Goal: Task Accomplishment & Management: Manage account settings

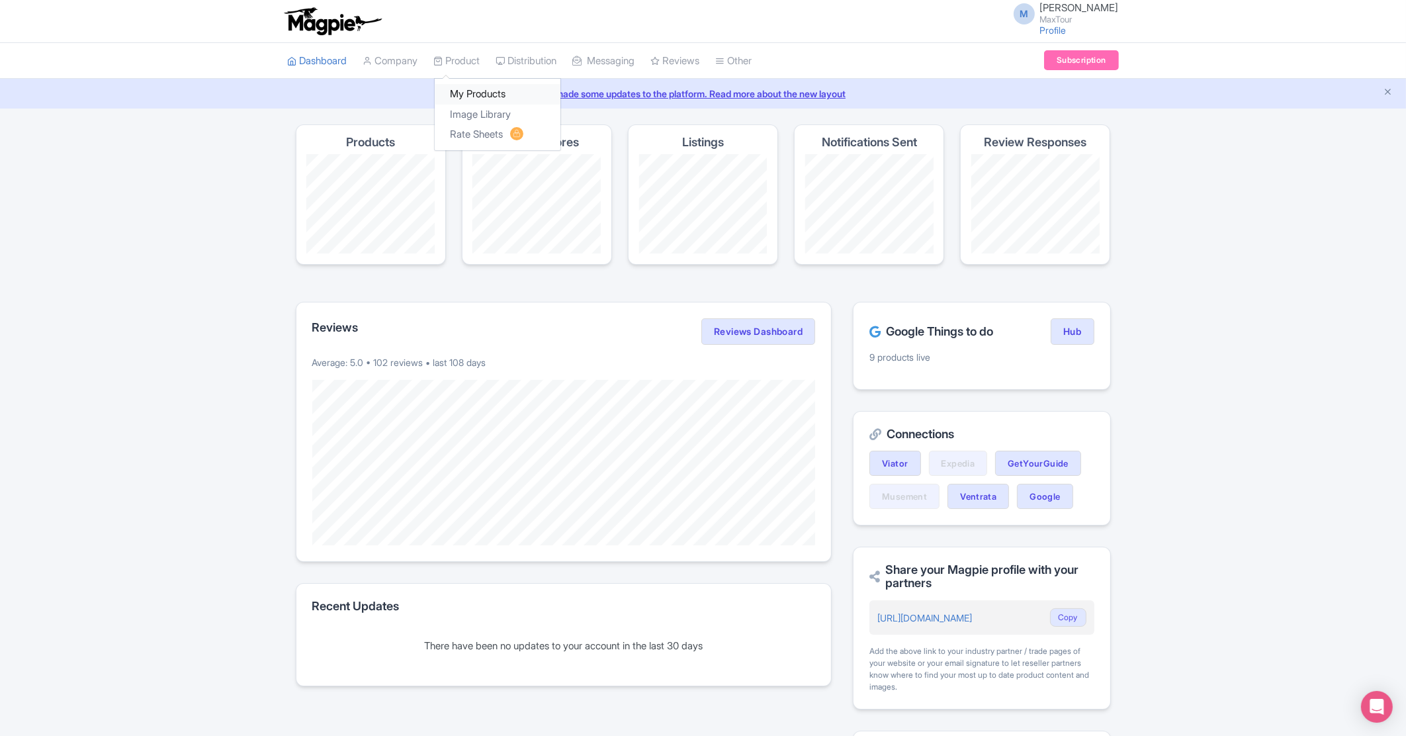
click at [466, 86] on link "My Products" at bounding box center [498, 94] width 126 height 21
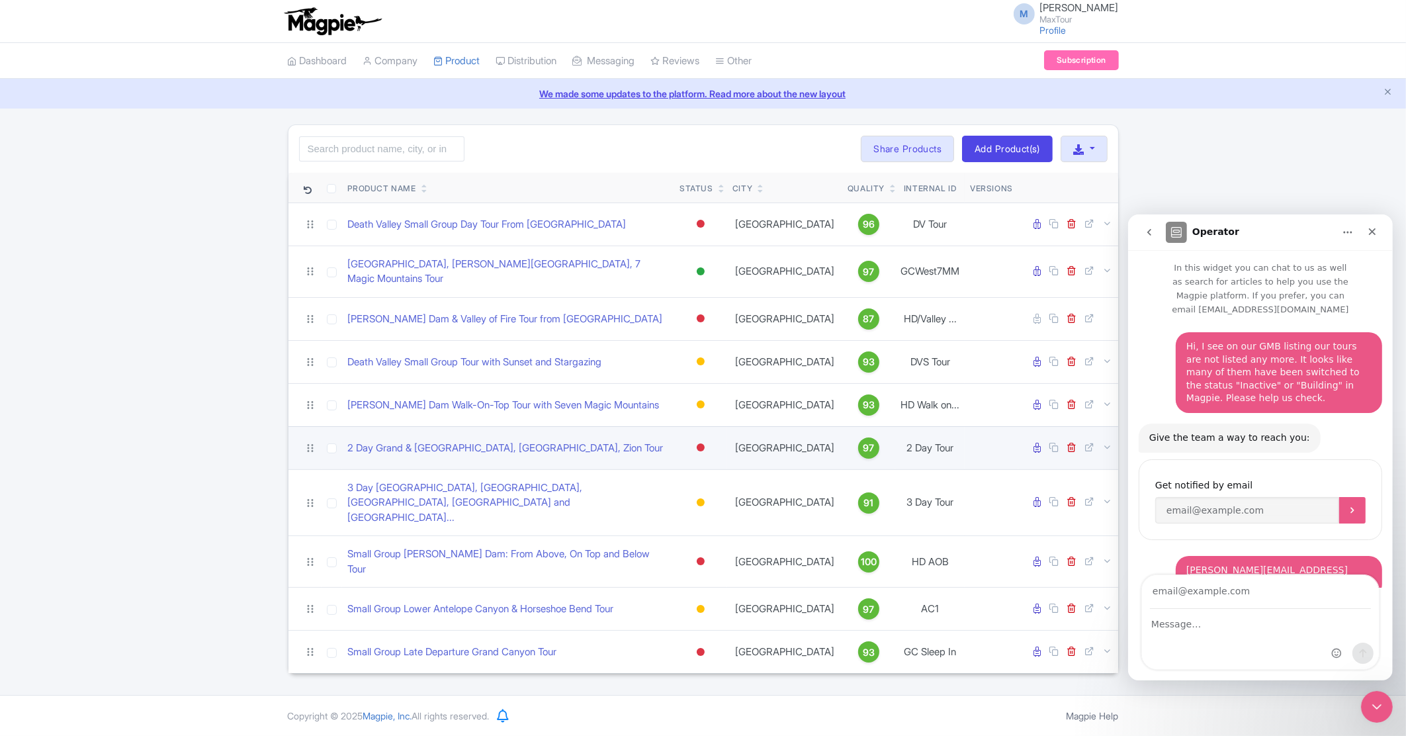
scroll to position [9, 0]
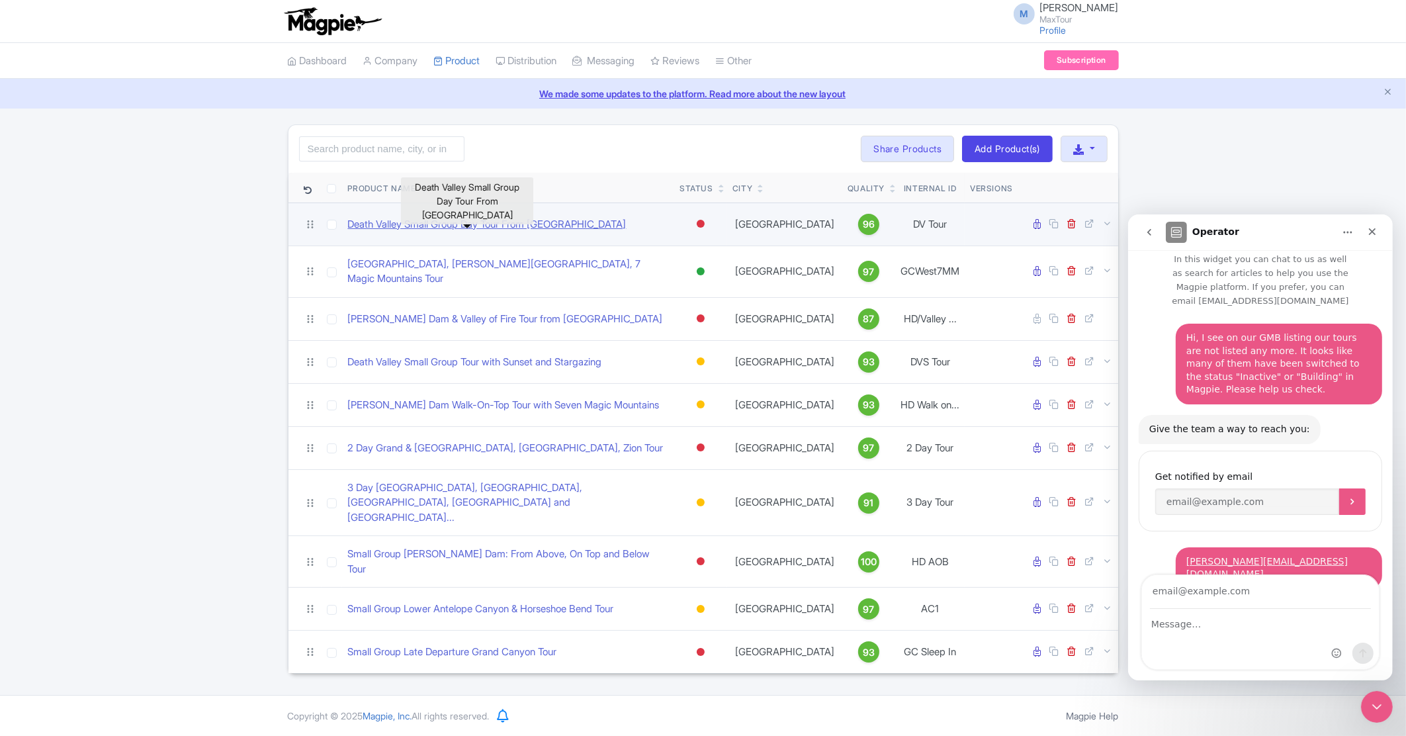
click at [388, 228] on link "Death Valley Small Group Day Tour From [GEOGRAPHIC_DATA]" at bounding box center [486, 224] width 279 height 15
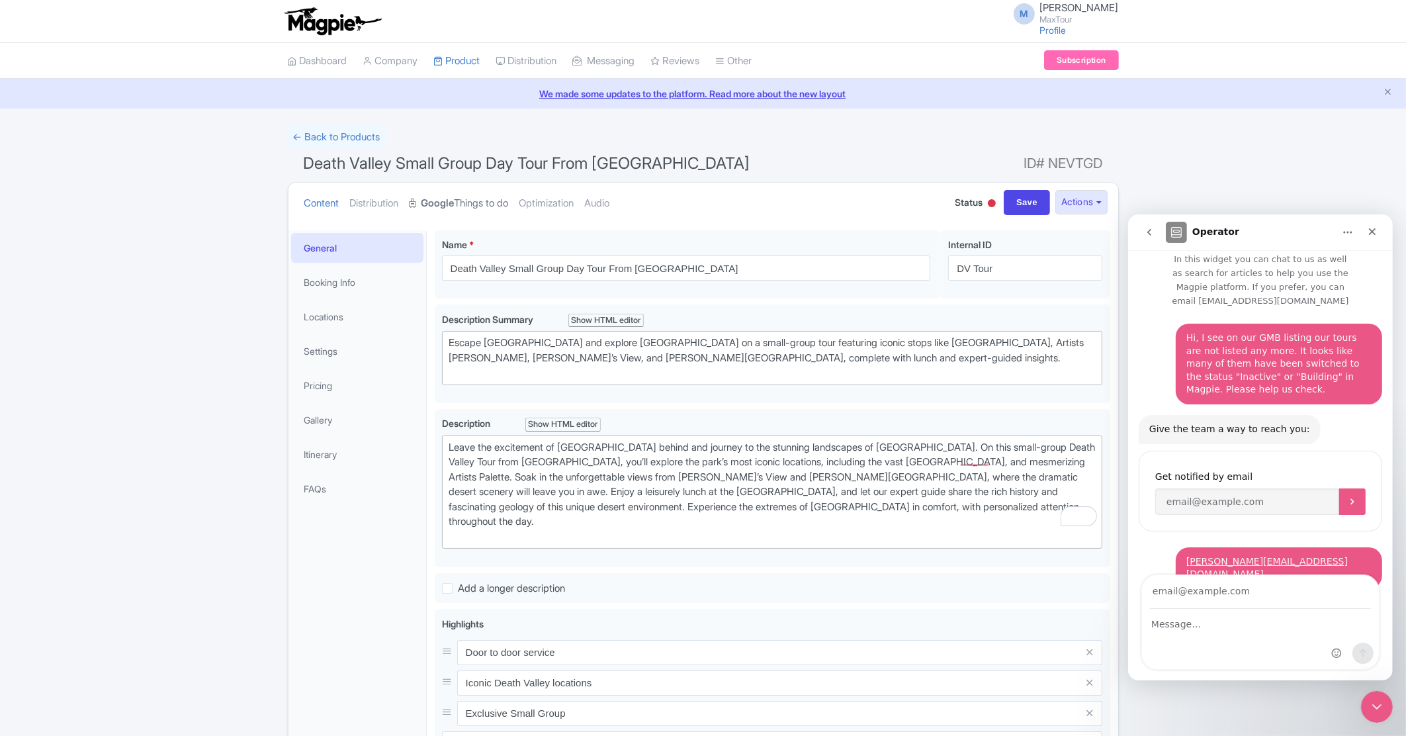
click at [503, 199] on link "Google Things to do" at bounding box center [459, 204] width 99 height 42
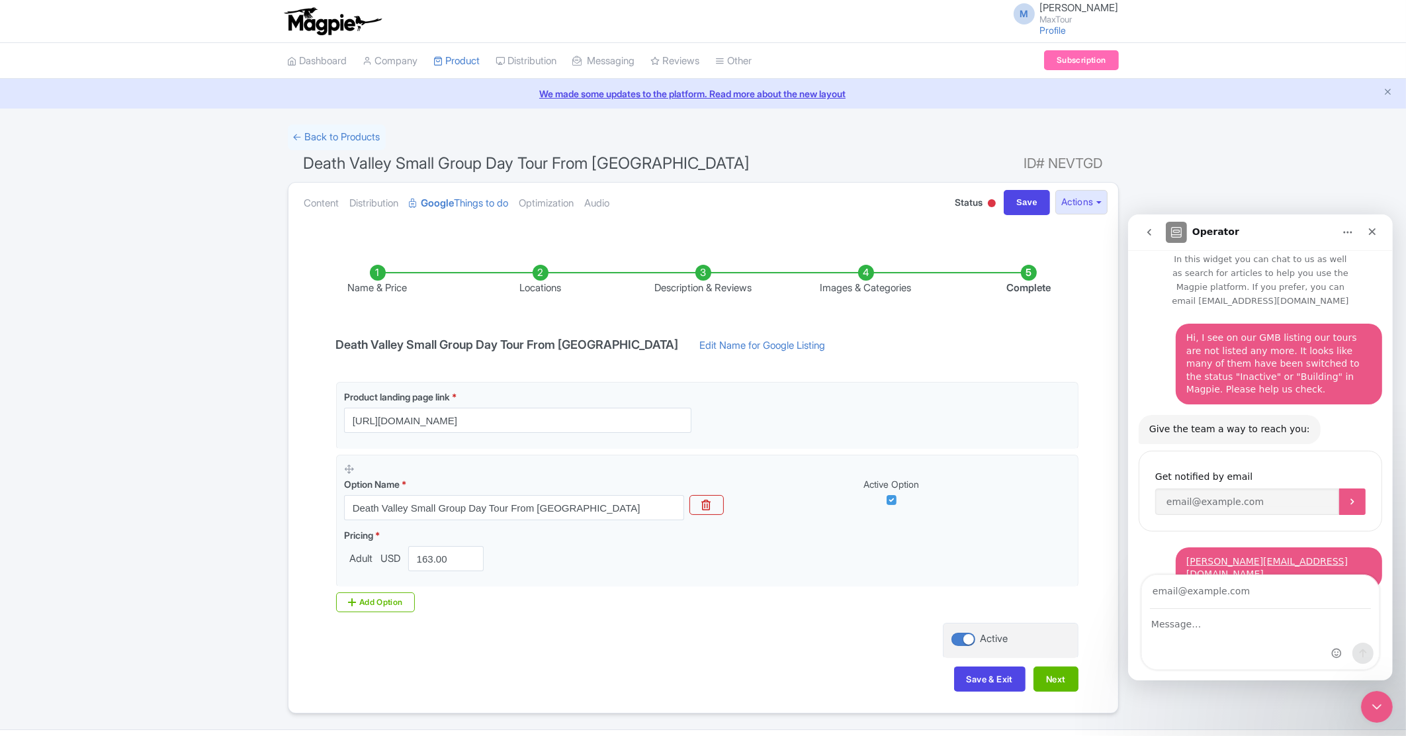
click at [990, 200] on div at bounding box center [992, 203] width 8 height 8
click at [961, 224] on div "Active" at bounding box center [959, 227] width 78 height 26
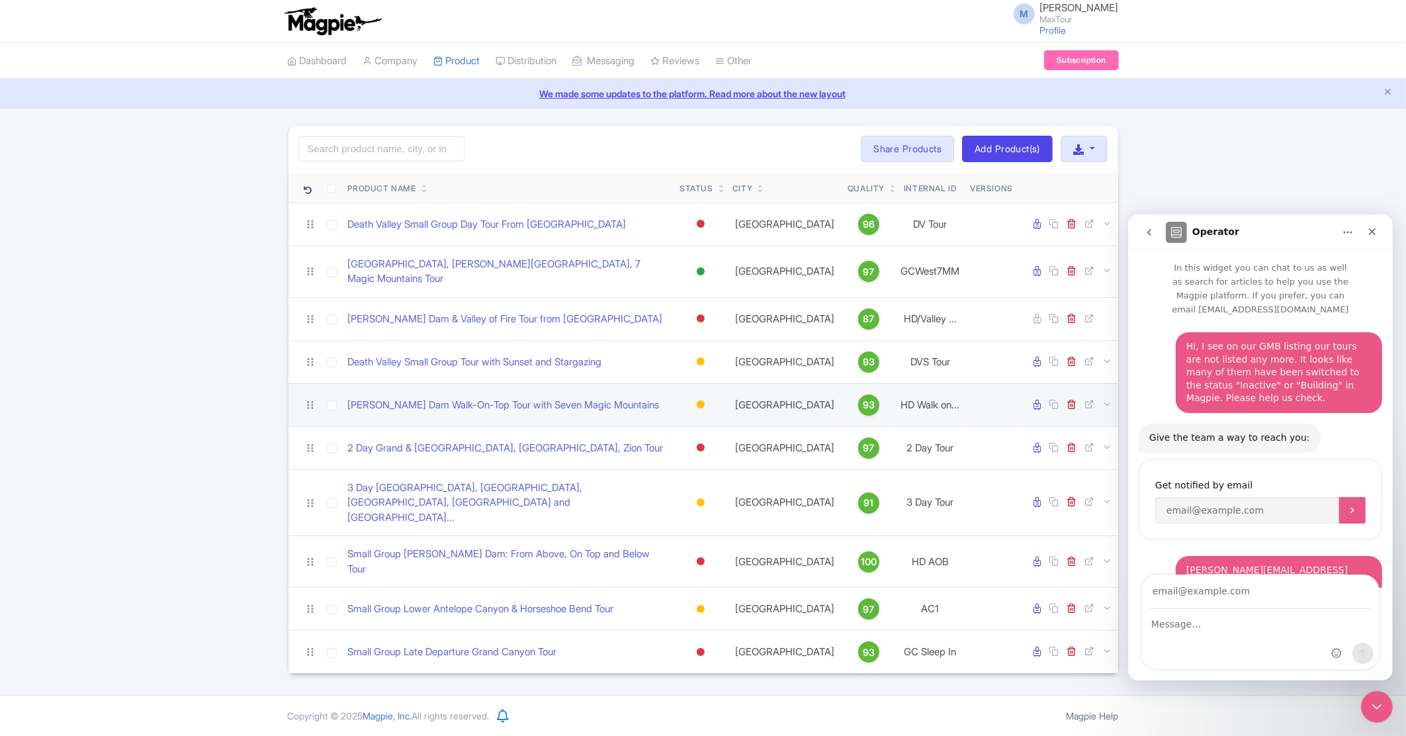
scroll to position [9, 0]
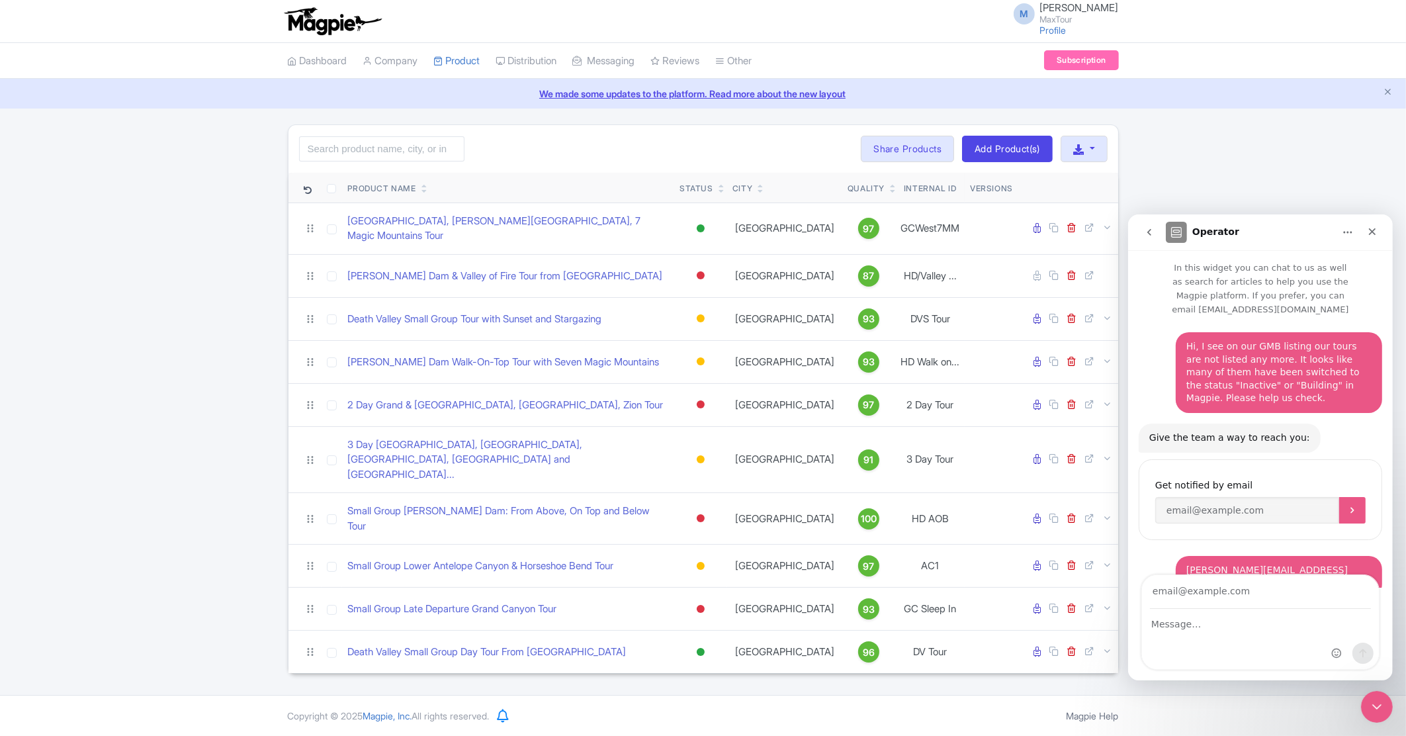
scroll to position [9, 0]
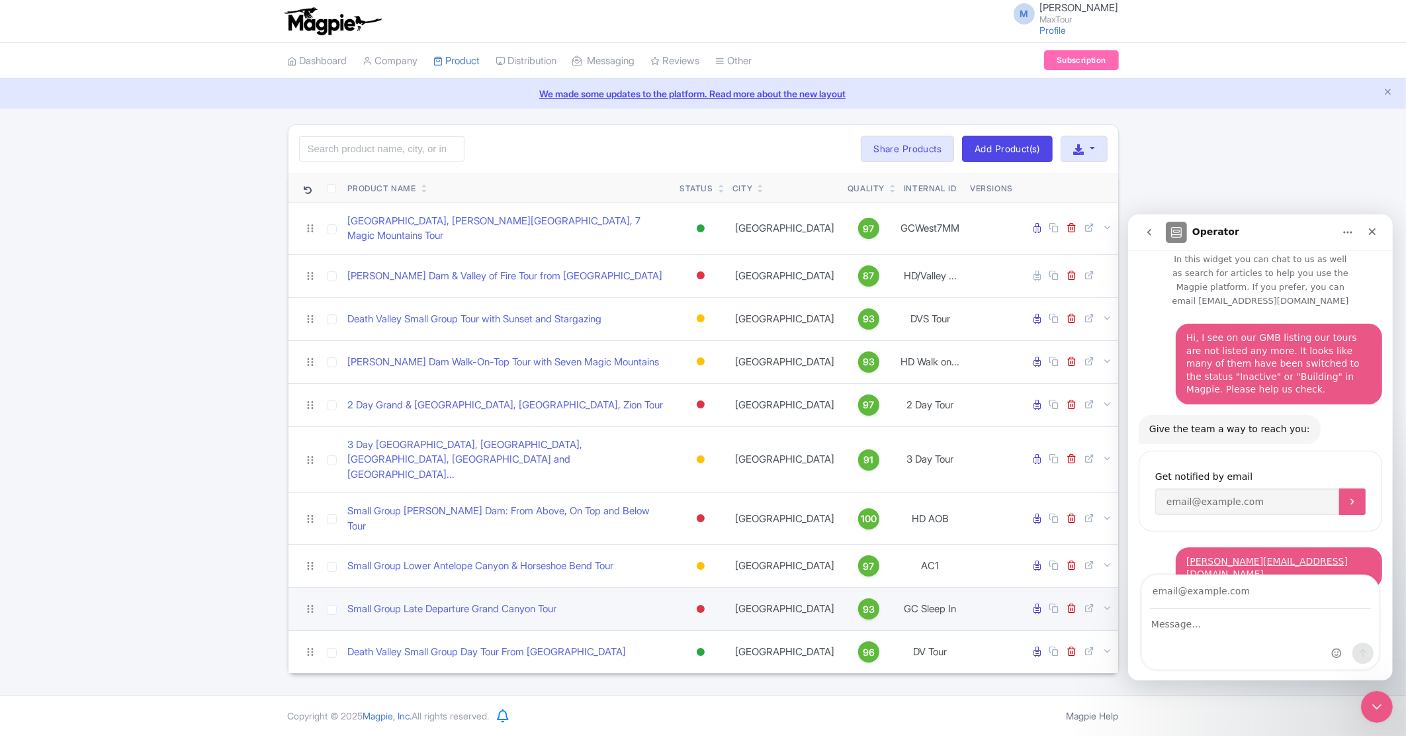
click at [698, 605] on div at bounding box center [701, 609] width 8 height 8
click at [678, 619] on div "Active" at bounding box center [668, 631] width 78 height 24
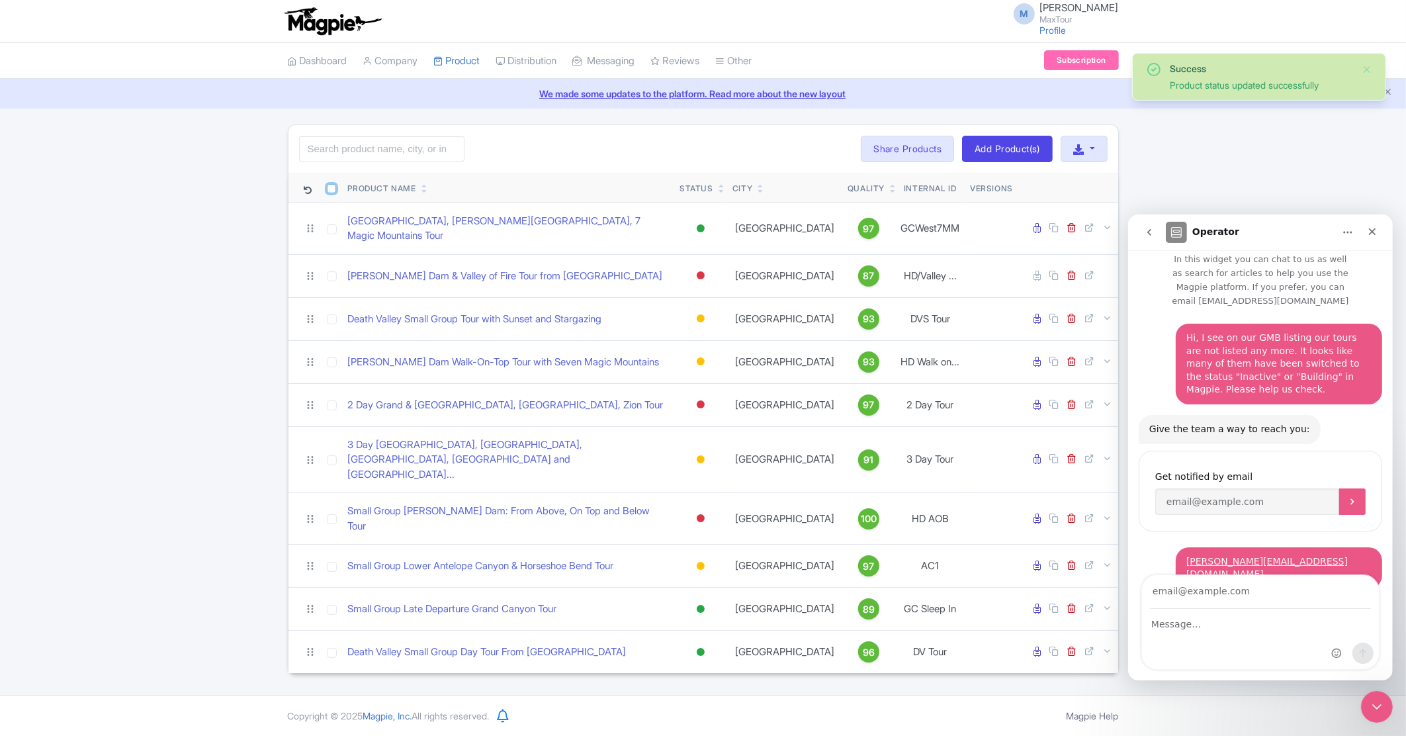
click at [332, 184] on input "checkbox" at bounding box center [331, 188] width 9 height 9
checkbox input "true"
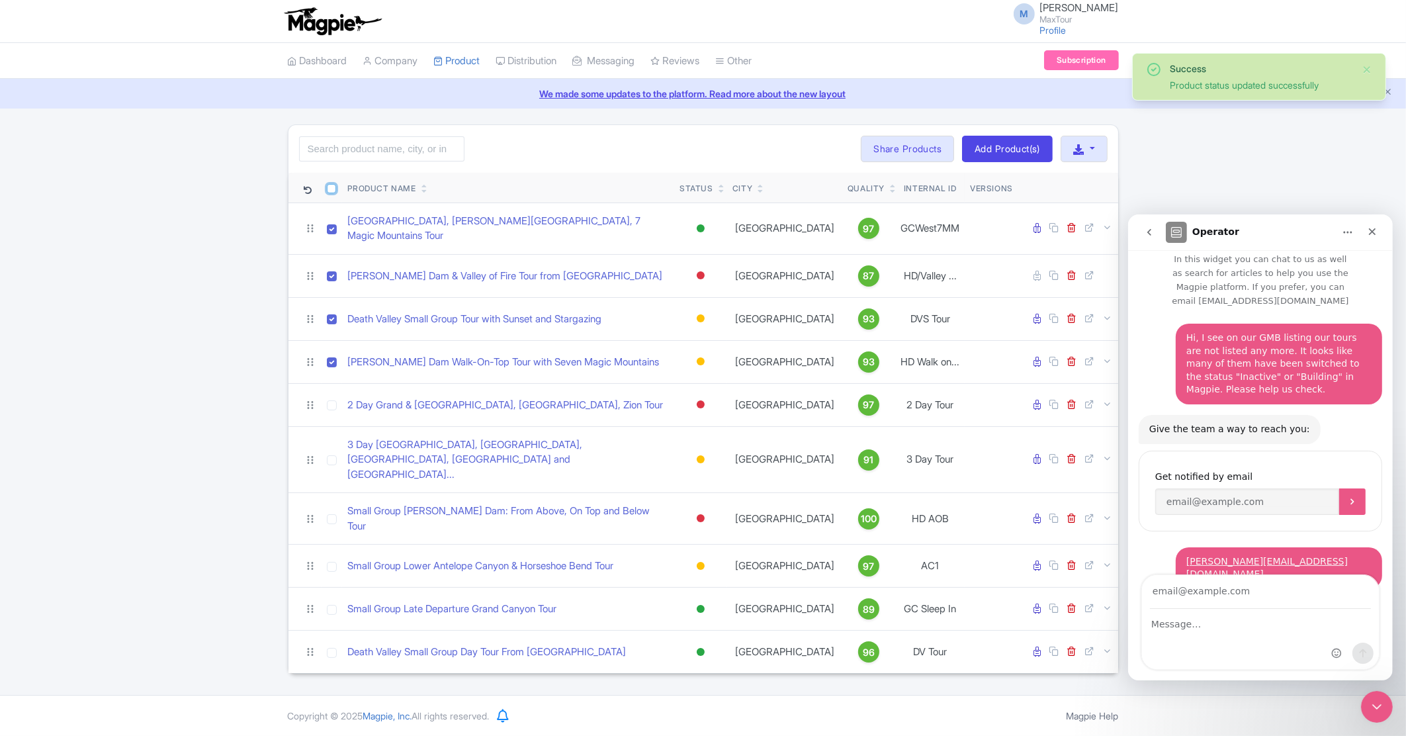
checkbox input "true"
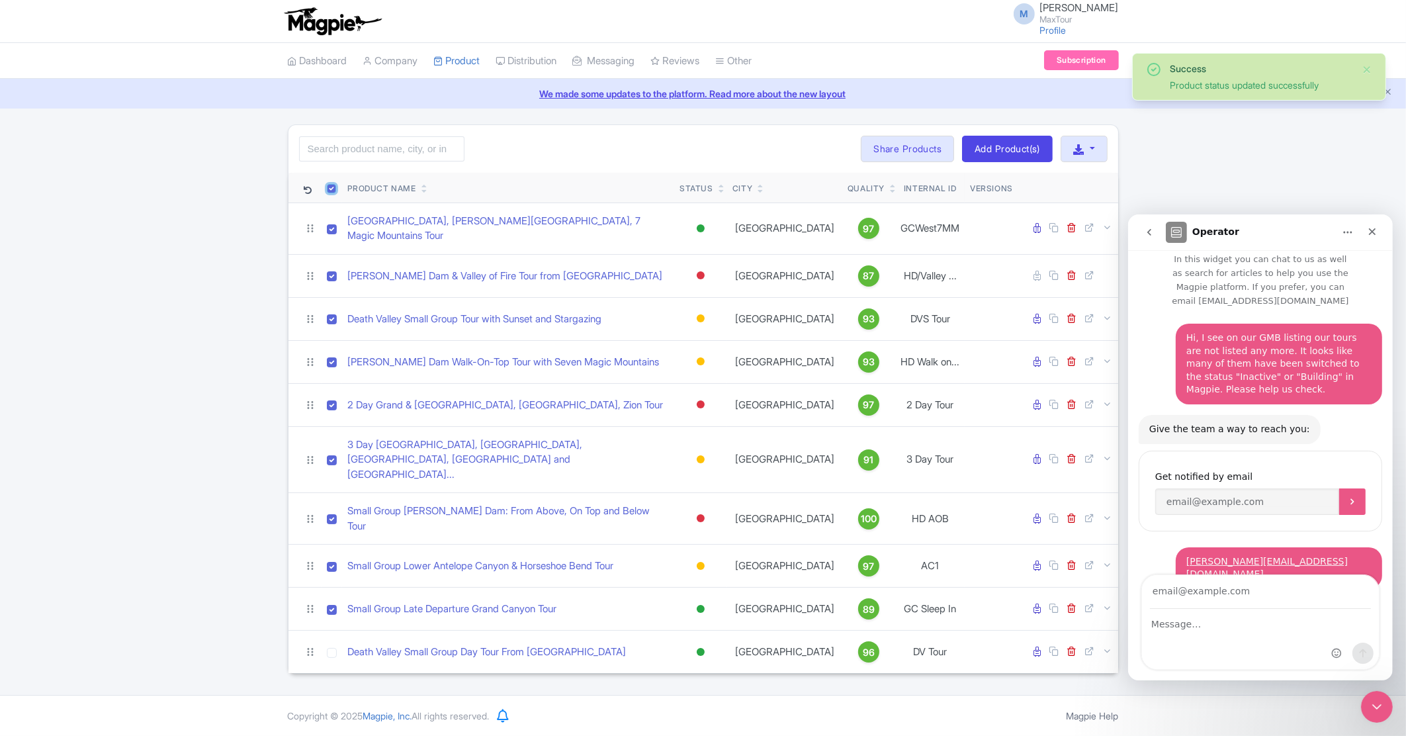
checkbox input "true"
click at [804, 156] on button "Bulk Actions" at bounding box center [809, 149] width 87 height 26
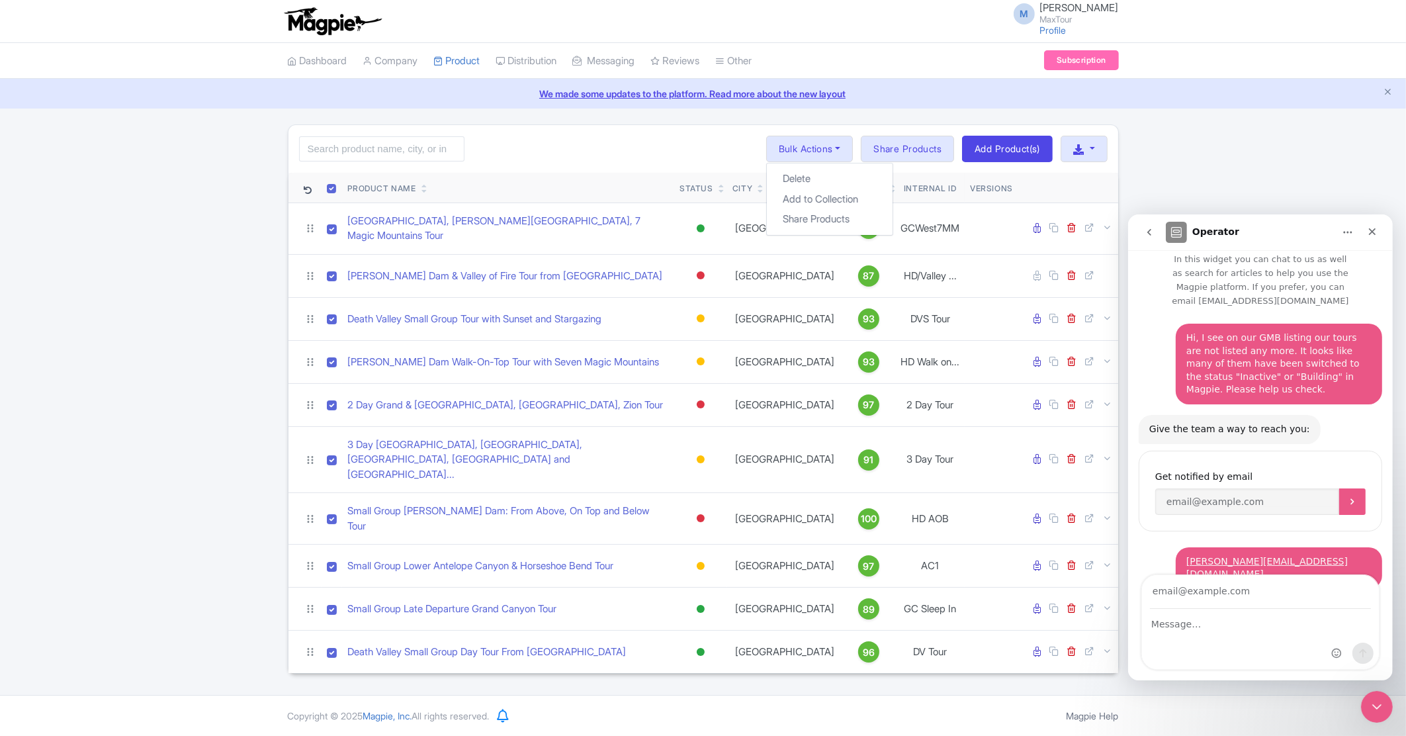
click at [666, 154] on div "Search Bulk Actions Delete Add to Collection Share Products Add to Collection C…" at bounding box center [704, 149] width 830 height 48
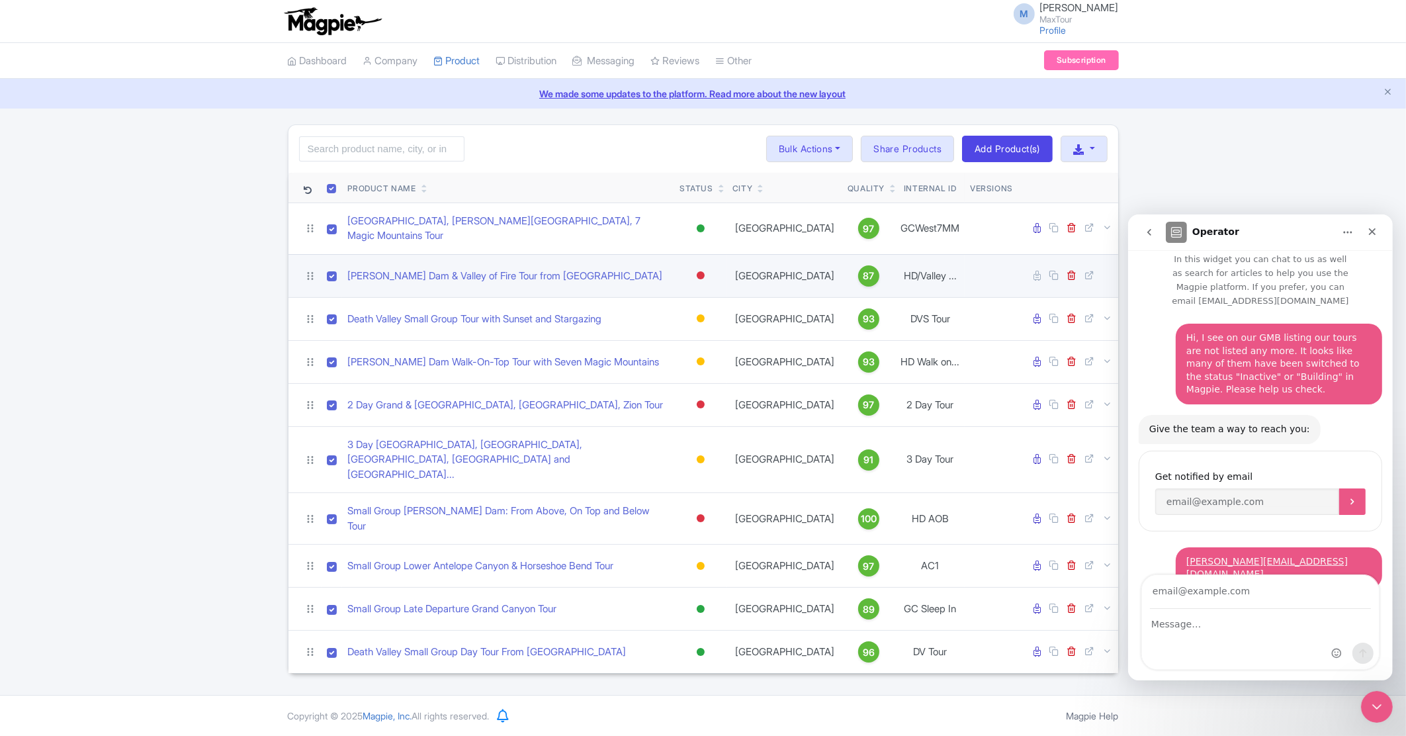
click at [699, 271] on div at bounding box center [701, 275] width 8 height 8
click at [685, 293] on div "Active" at bounding box center [668, 298] width 78 height 24
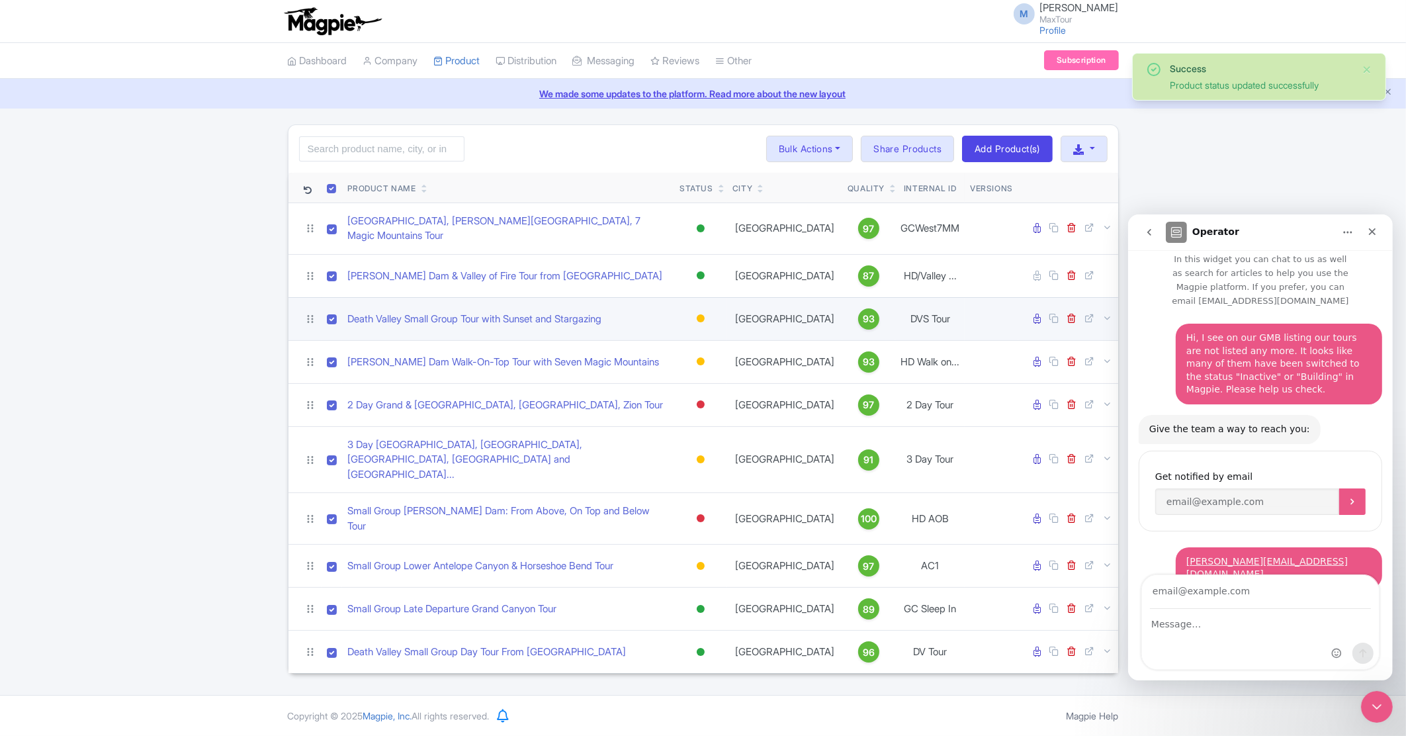
click at [703, 314] on div at bounding box center [701, 318] width 8 height 8
click at [696, 329] on div "Active" at bounding box center [668, 341] width 78 height 24
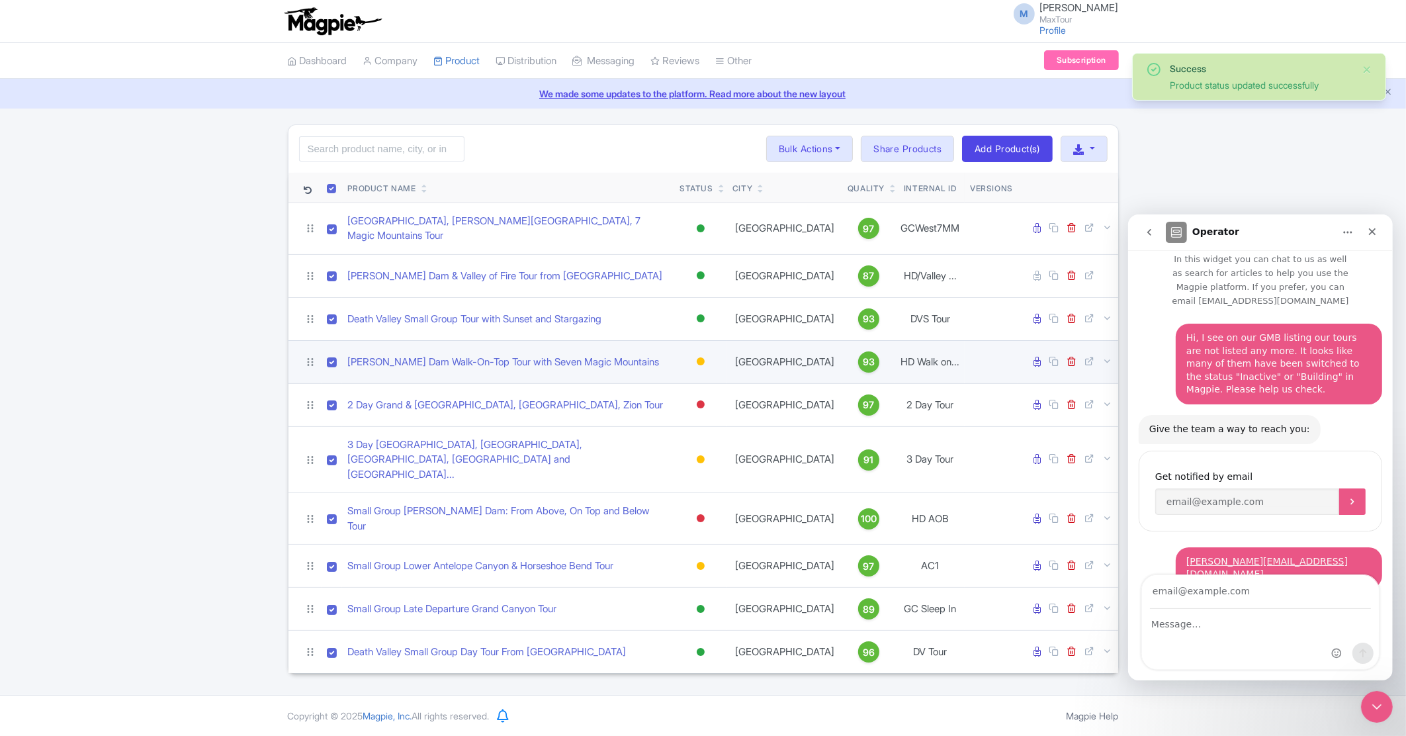
click at [705, 352] on div at bounding box center [700, 361] width 13 height 19
click at [682, 372] on div "Active" at bounding box center [668, 384] width 78 height 24
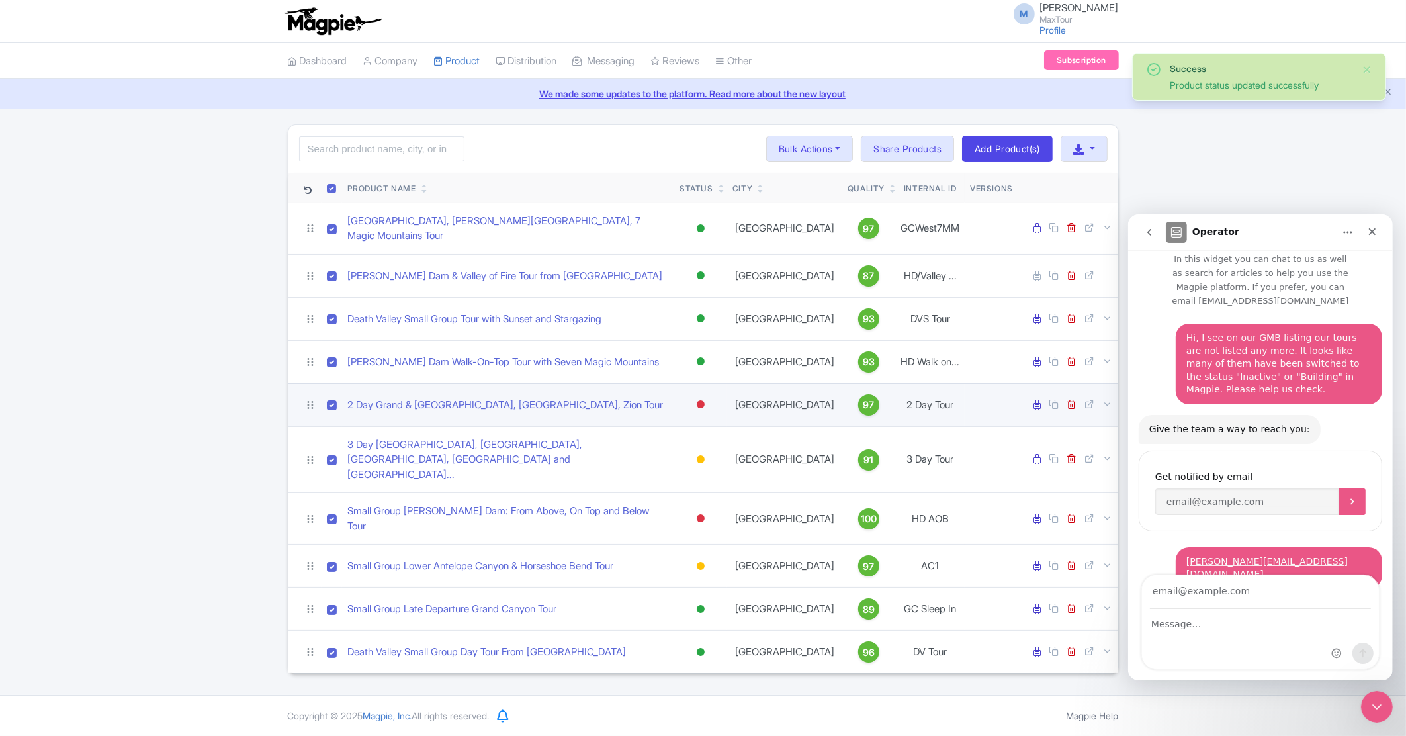
click at [701, 400] on div at bounding box center [701, 404] width 8 height 8
click at [696, 415] on div "Active" at bounding box center [668, 427] width 78 height 24
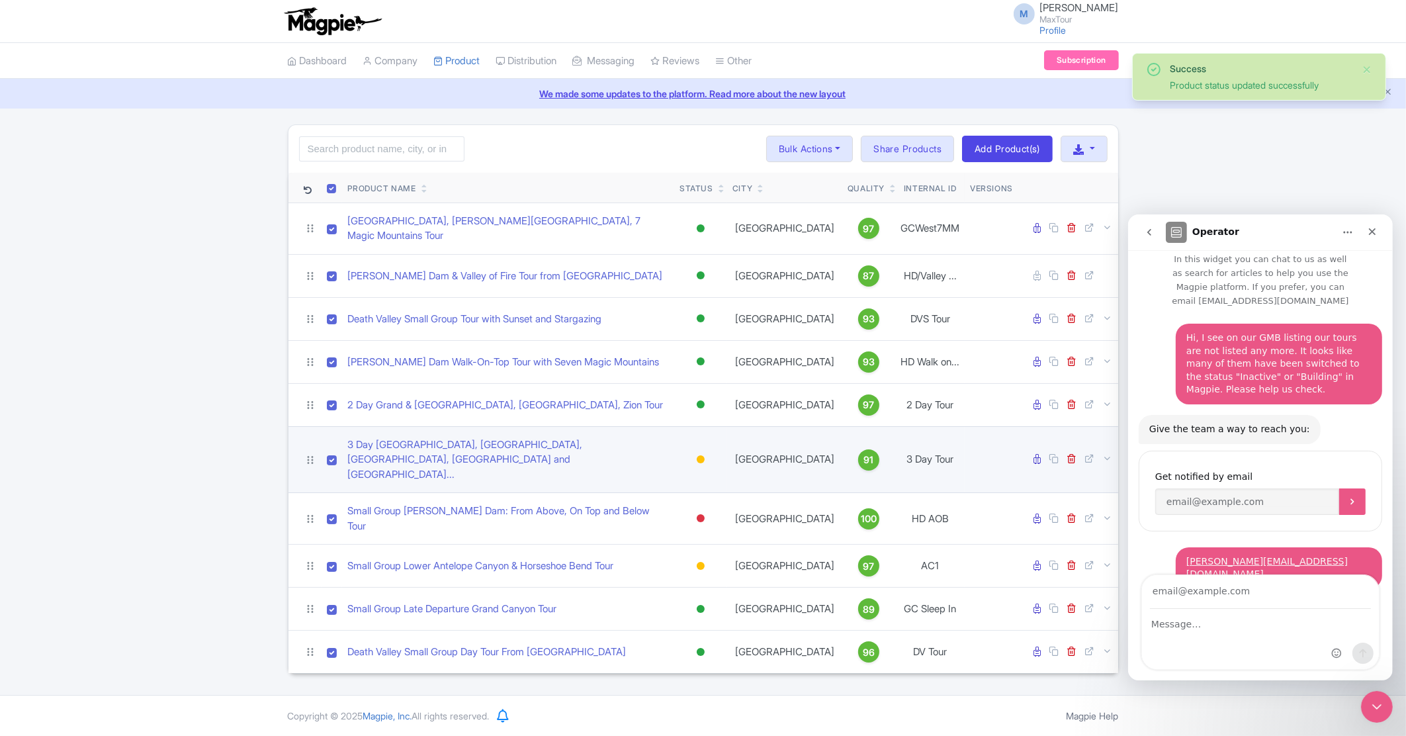
click at [699, 455] on div at bounding box center [701, 459] width 8 height 8
click at [690, 470] on div "Active" at bounding box center [668, 482] width 78 height 24
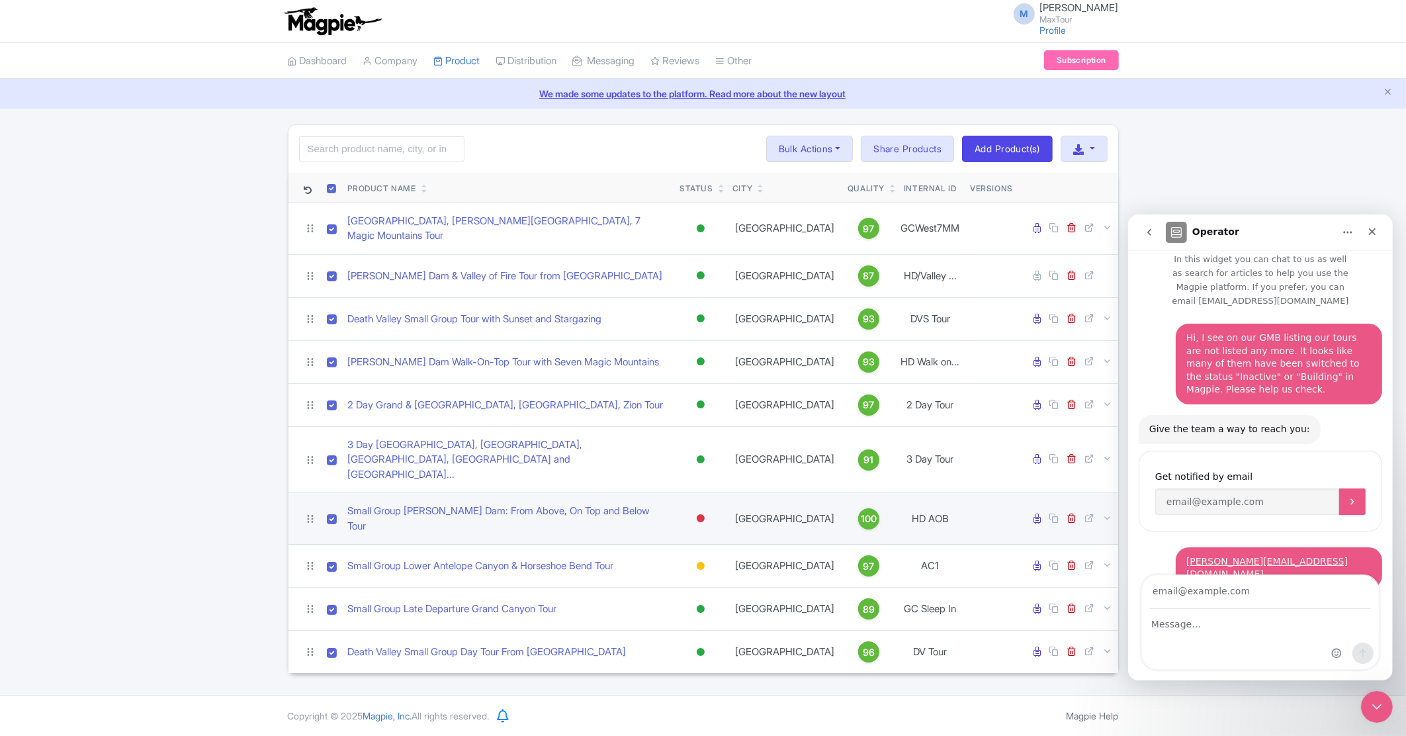
click at [700, 514] on div at bounding box center [701, 518] width 8 height 8
click at [685, 529] on div "Active" at bounding box center [668, 541] width 78 height 24
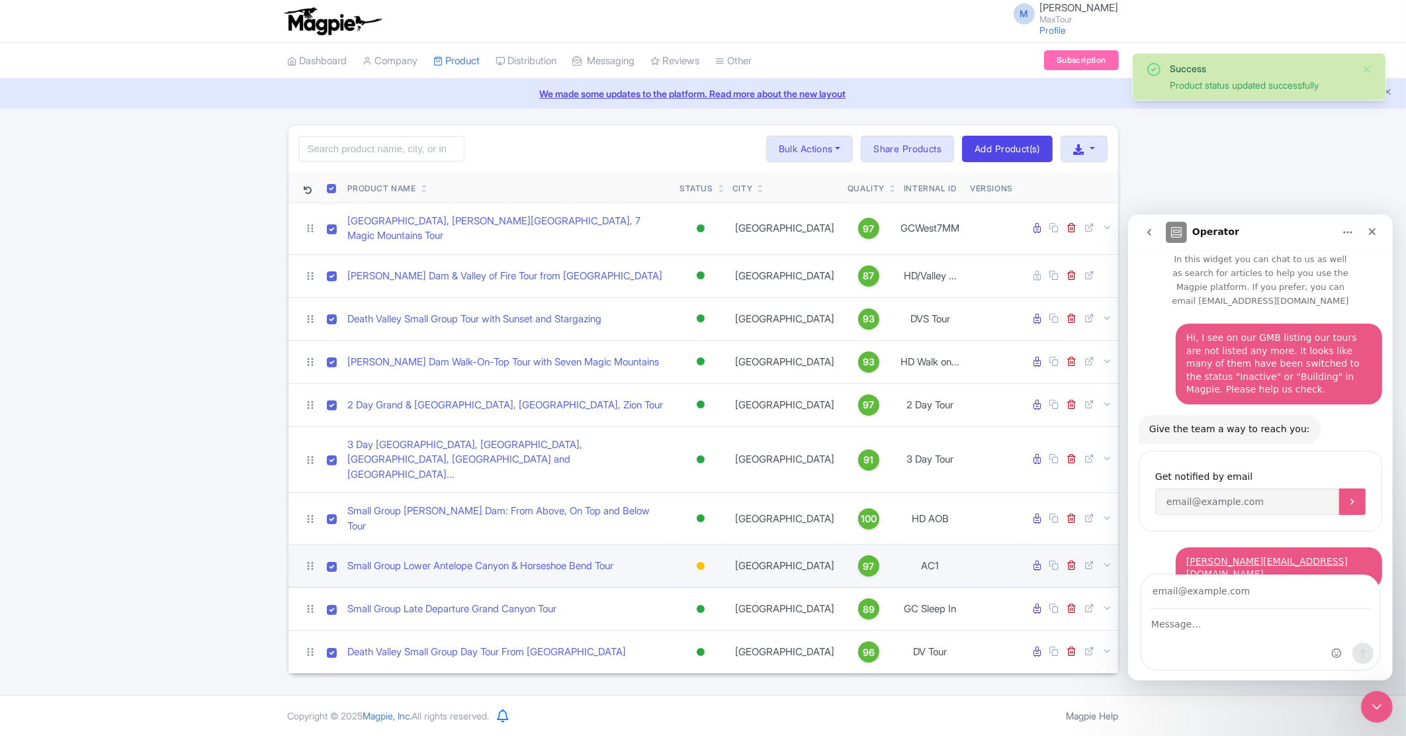
click at [698, 562] on div at bounding box center [701, 566] width 8 height 8
click at [681, 576] on div "Active" at bounding box center [668, 588] width 78 height 24
